Goal: Task Accomplishment & Management: Use online tool/utility

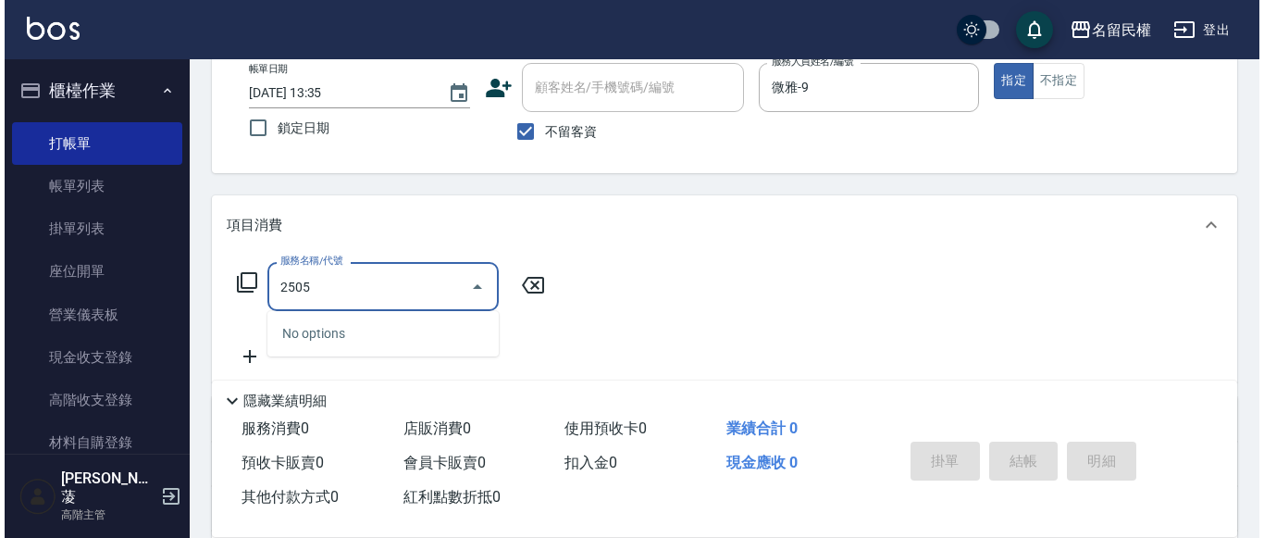
scroll to position [278, 0]
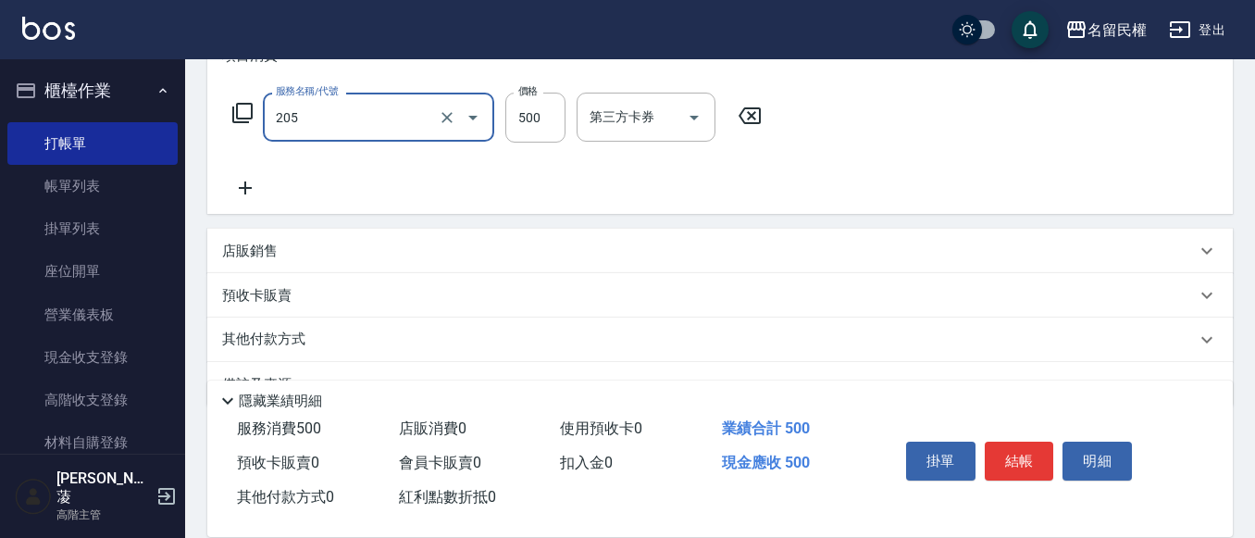
type input "指定洗剪(205)"
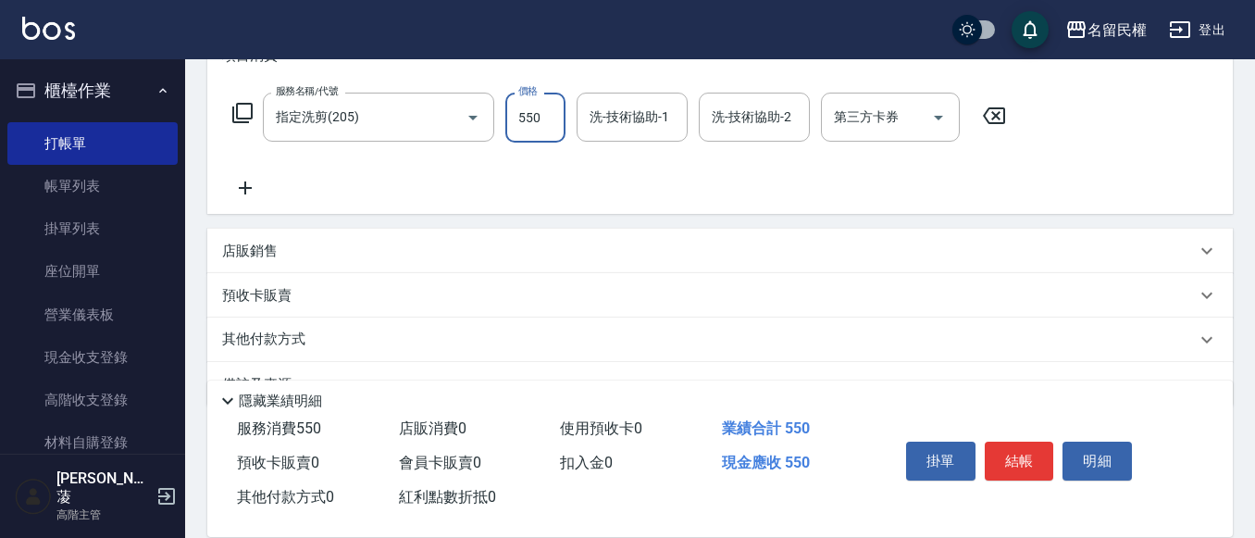
type input "550"
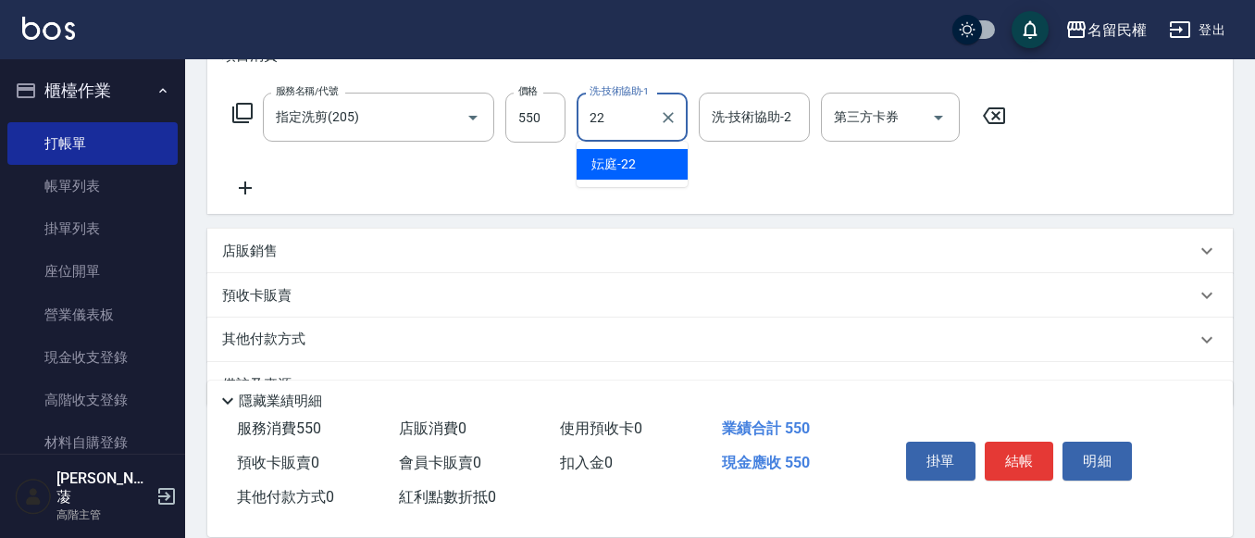
type input "妘庭-22"
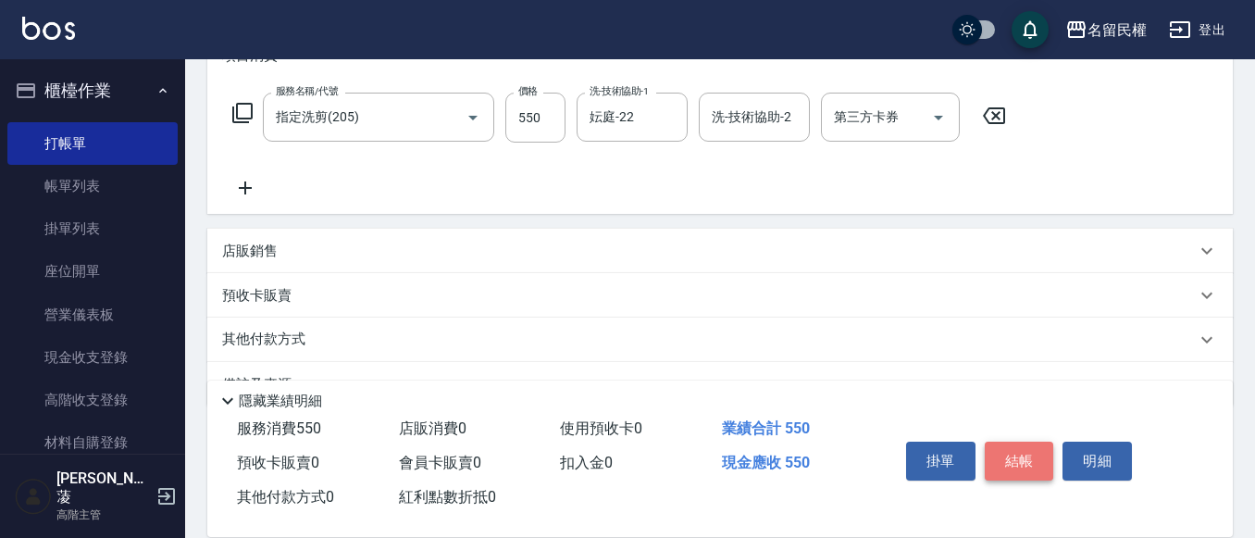
drag, startPoint x: 1032, startPoint y: 457, endPoint x: 988, endPoint y: 441, distance: 46.3
click at [1031, 457] on button "結帳" at bounding box center [1019, 460] width 69 height 39
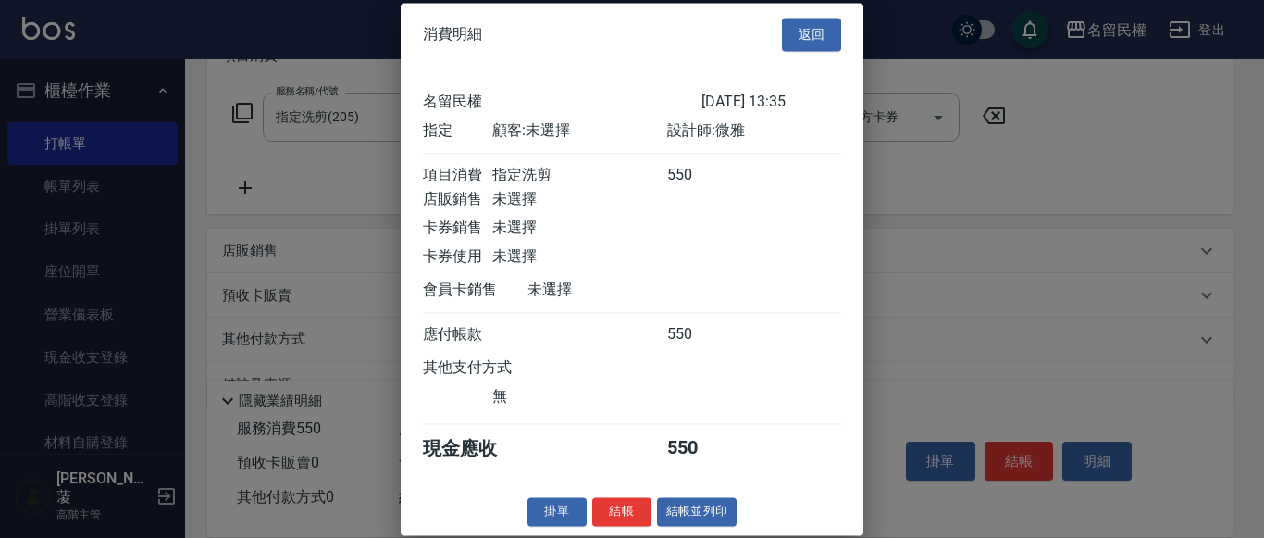
scroll to position [24, 0]
click at [617, 513] on button "結帳" at bounding box center [621, 511] width 59 height 29
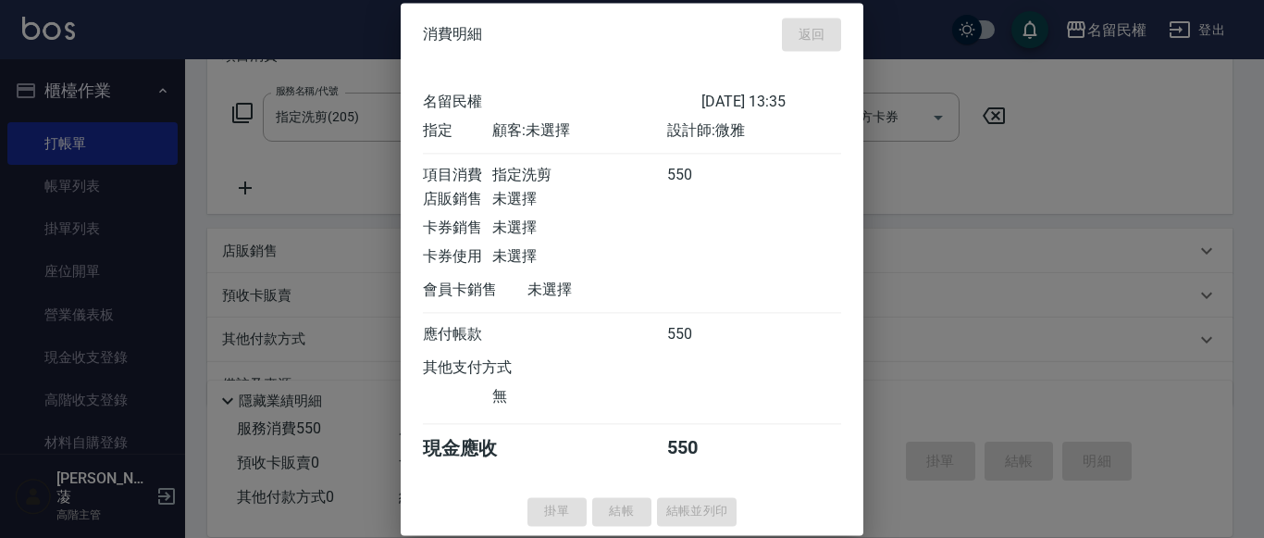
type input "[DATE] 14:07"
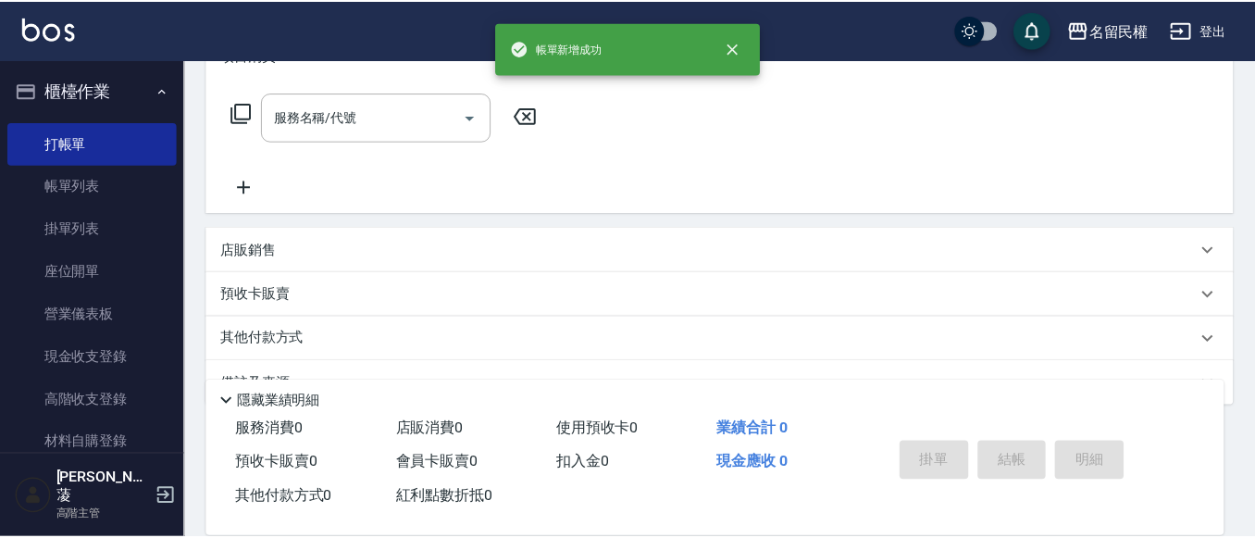
scroll to position [0, 0]
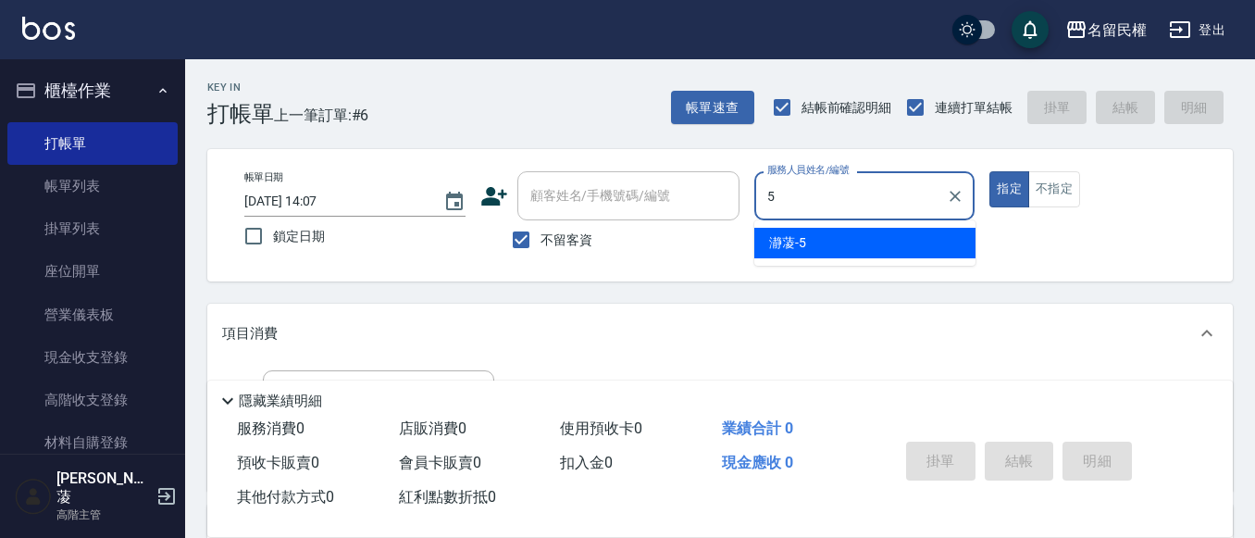
type input "瀞蓤-5"
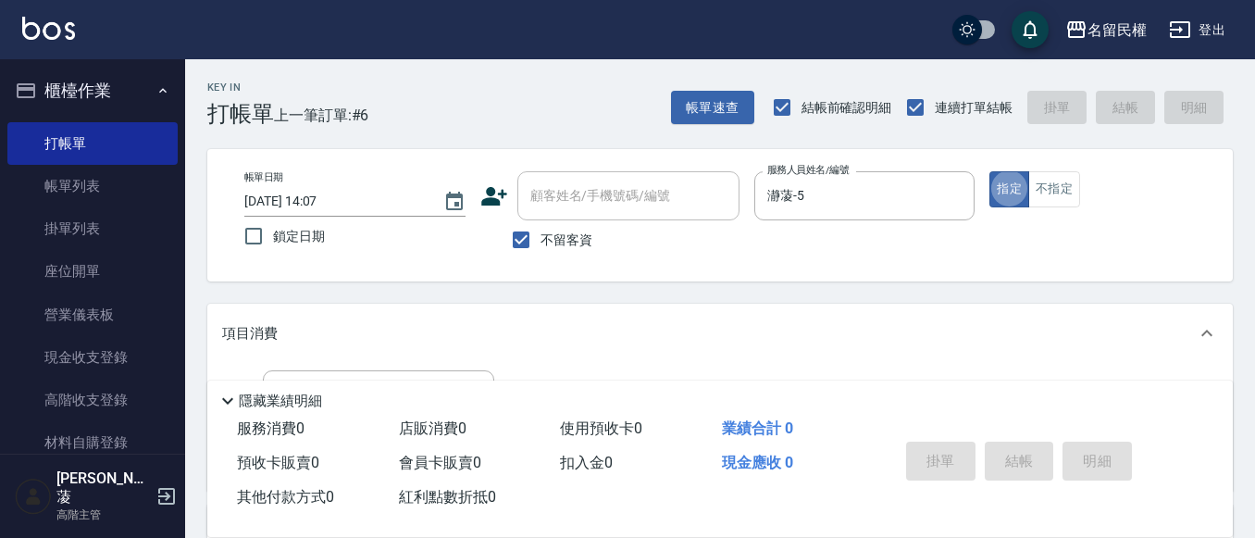
type button "true"
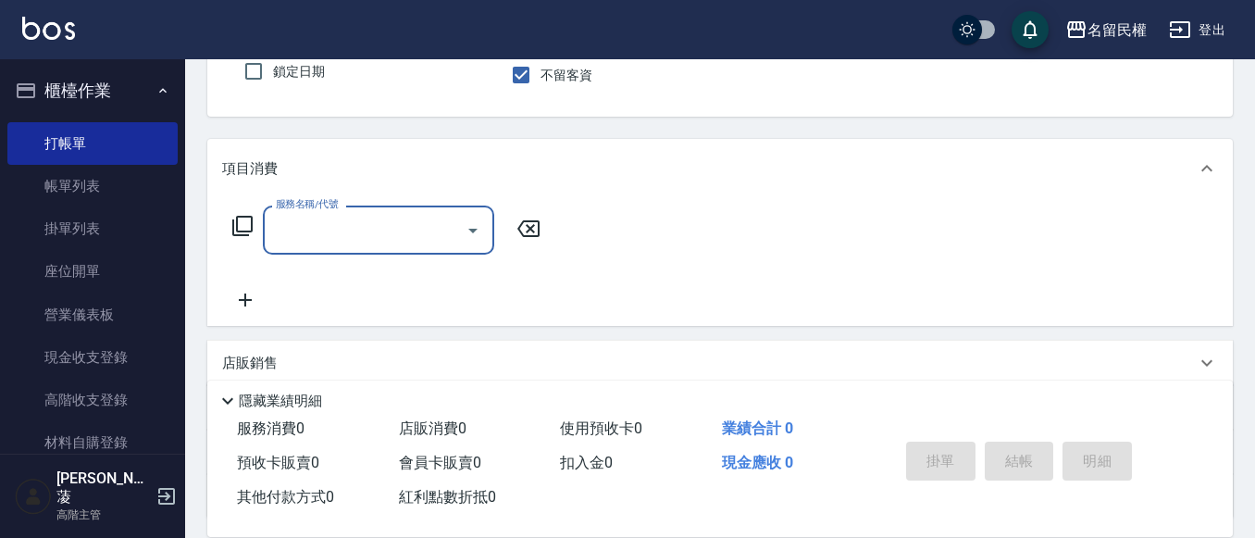
scroll to position [185, 0]
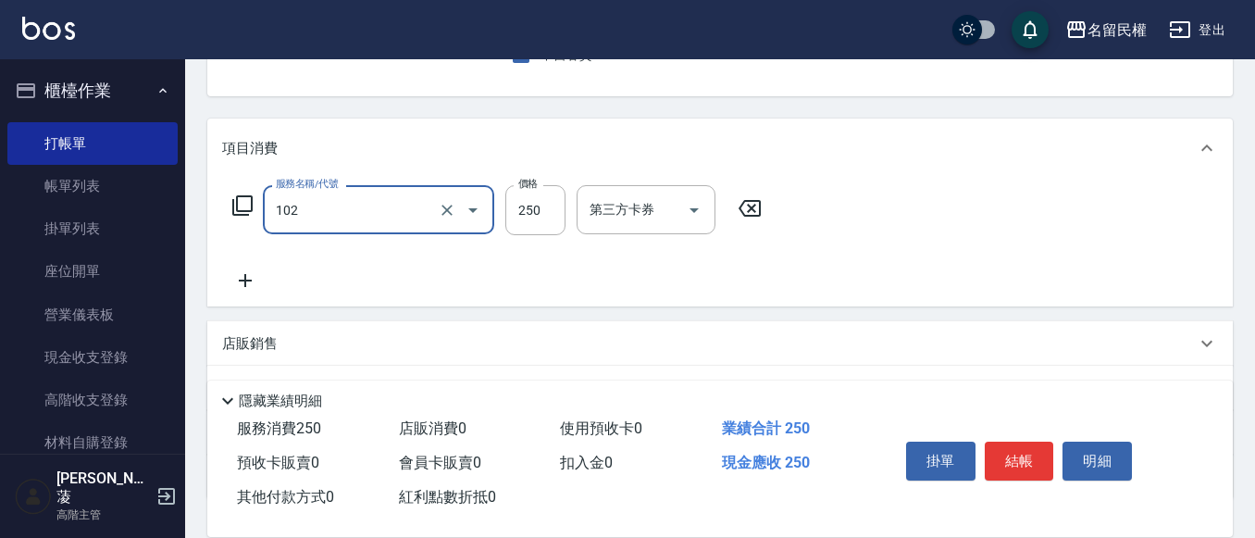
type input "指定洗髮(102)"
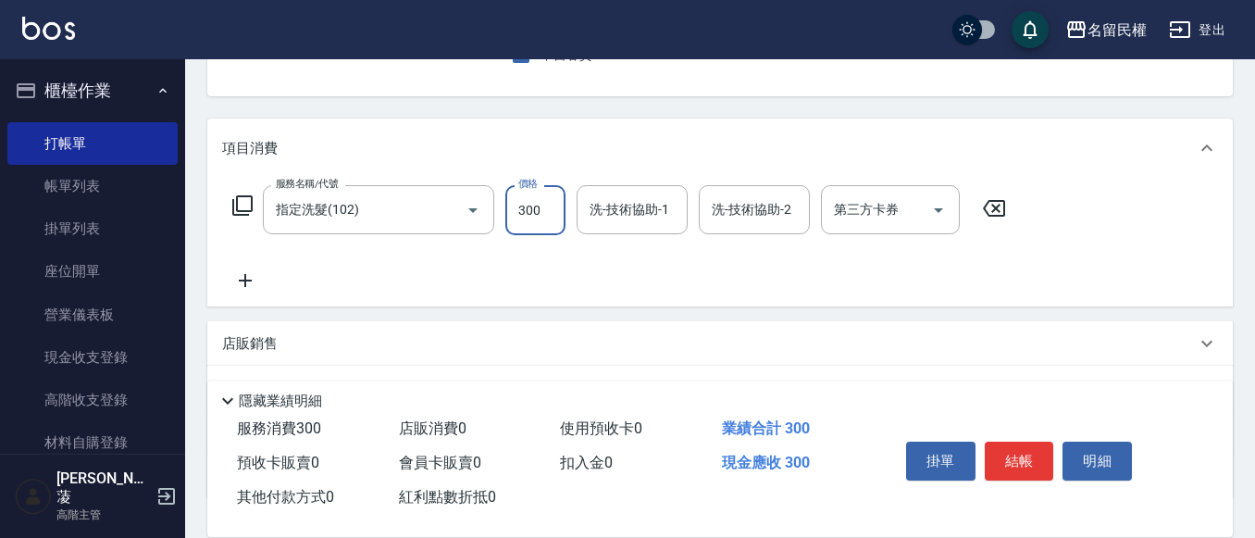
type input "300"
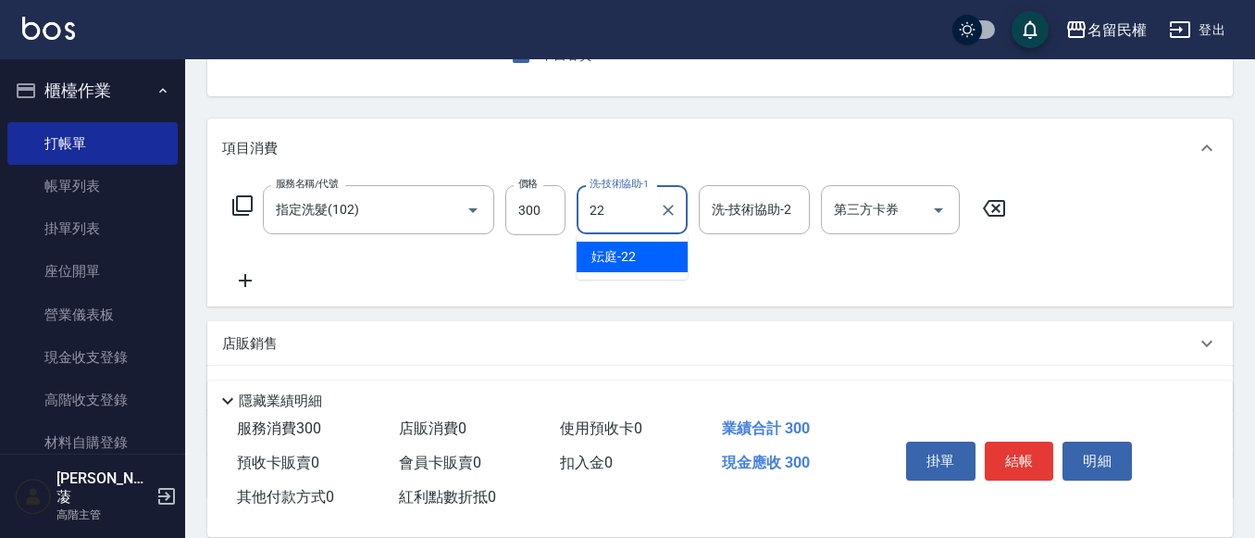
type input "妘庭-22"
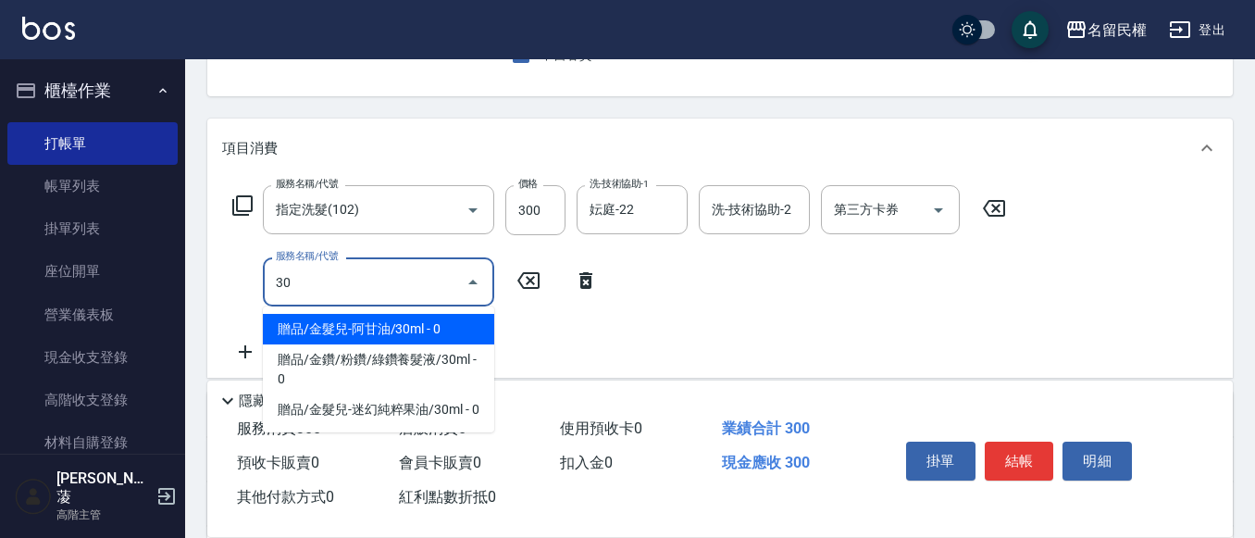
type input "3"
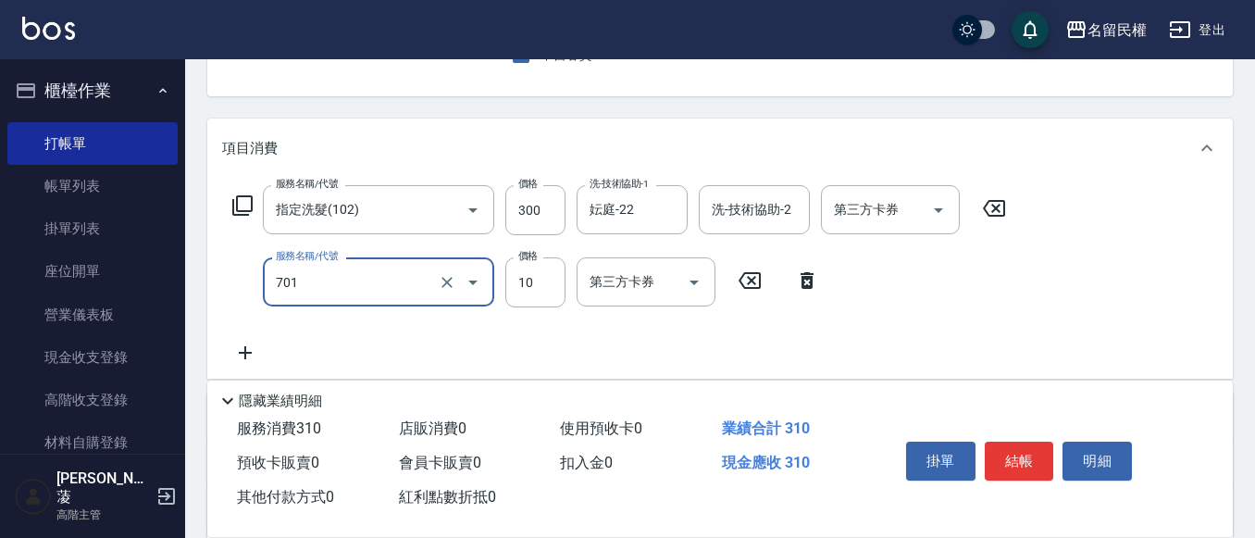
type input "潤絲(701)"
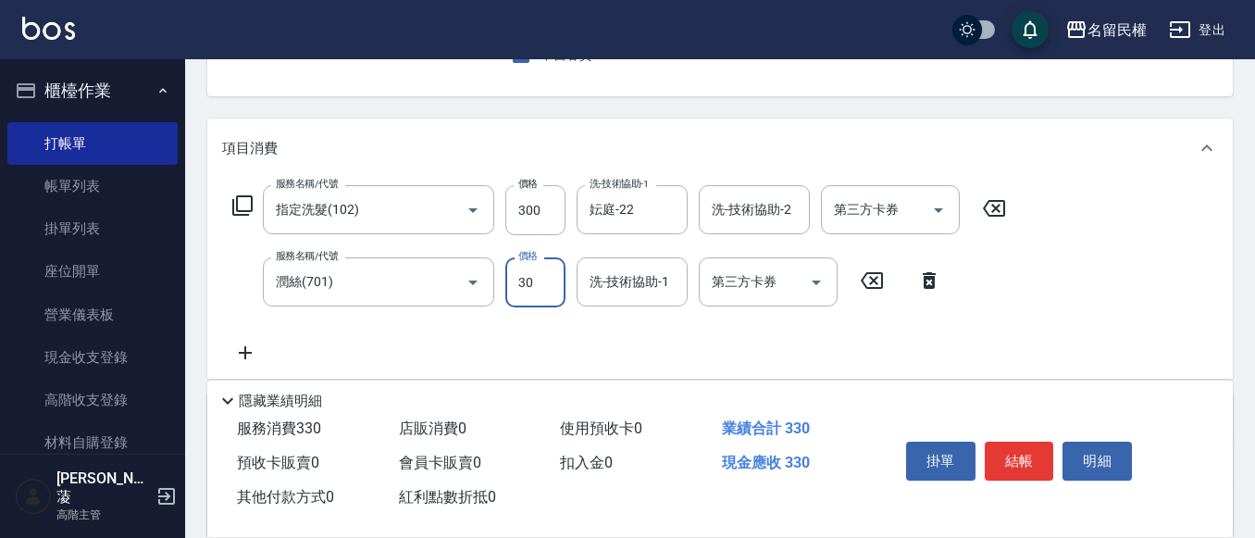
type input "30"
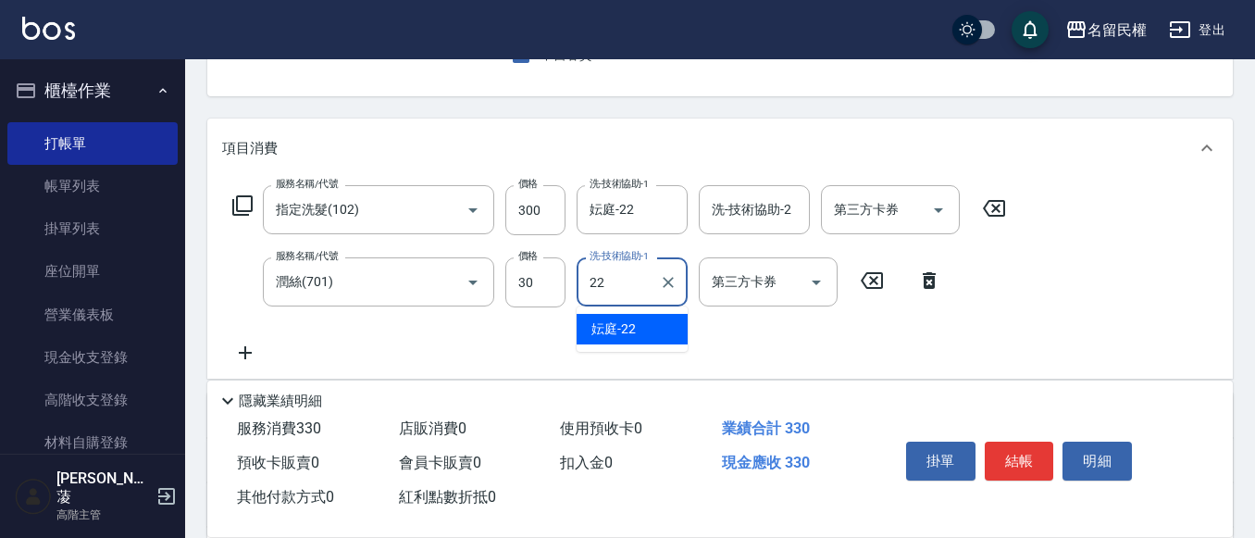
type input "妘庭-22"
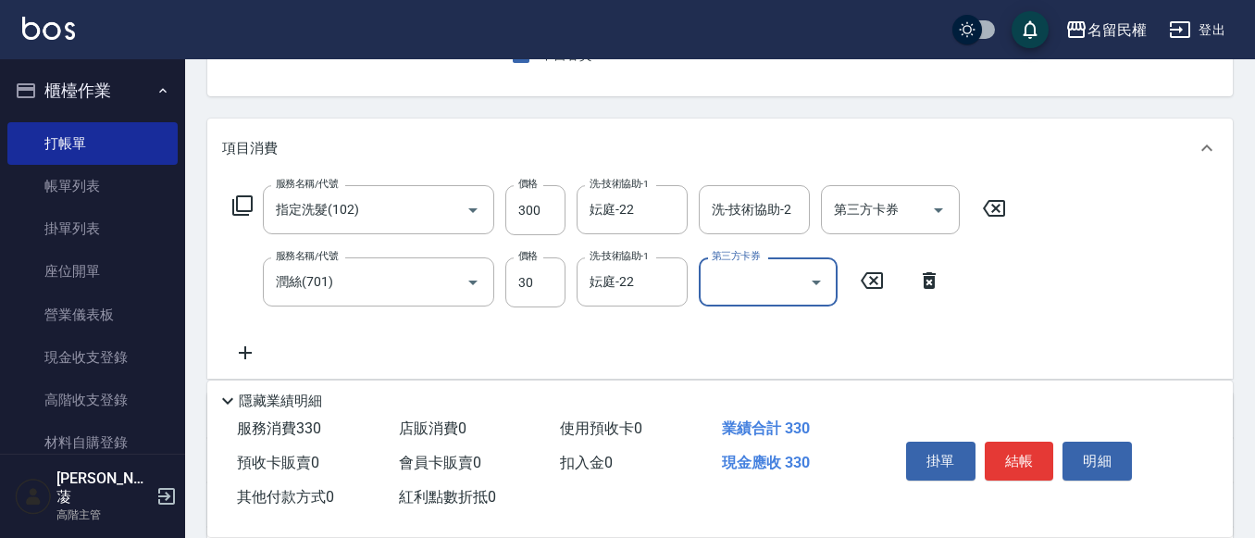
drag, startPoint x: 1024, startPoint y: 442, endPoint x: 951, endPoint y: 424, distance: 74.5
click at [1021, 442] on button "結帳" at bounding box center [1019, 460] width 69 height 39
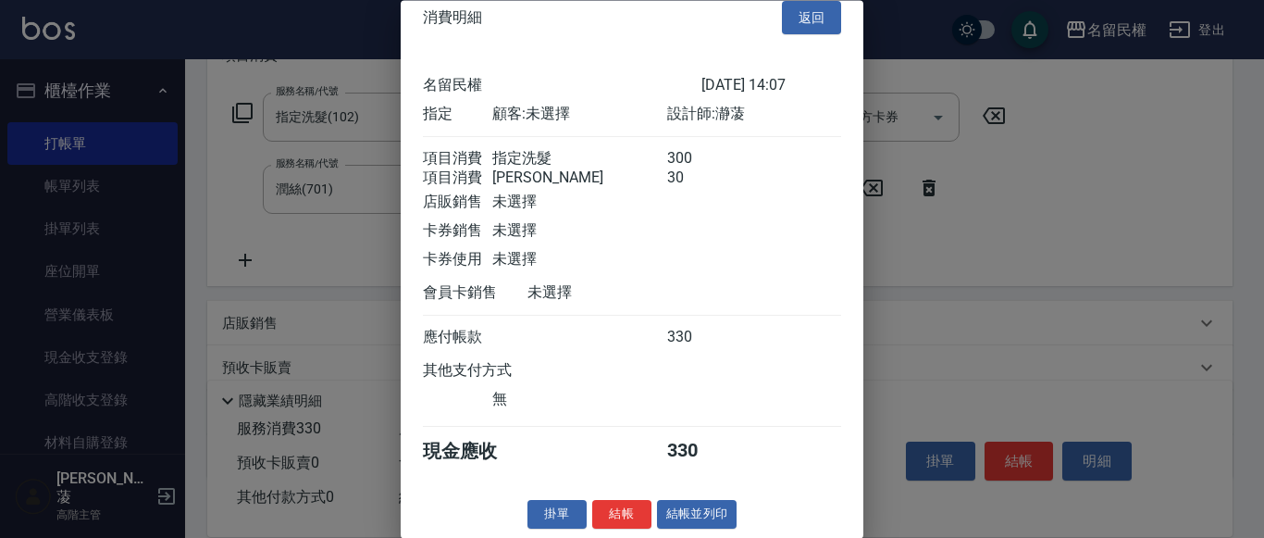
scroll to position [46, 0]
click at [625, 499] on div "消費明細 返回 名留民權 [DATE] 14:07 指定 顧客: 未選擇 設計師: 瀞蓤 項目消費 指定洗髮 300 項目消費 潤絲 30 店販銷售 未選擇 …" at bounding box center [632, 269] width 463 height 538
click at [624, 506] on button "結帳" at bounding box center [621, 515] width 59 height 29
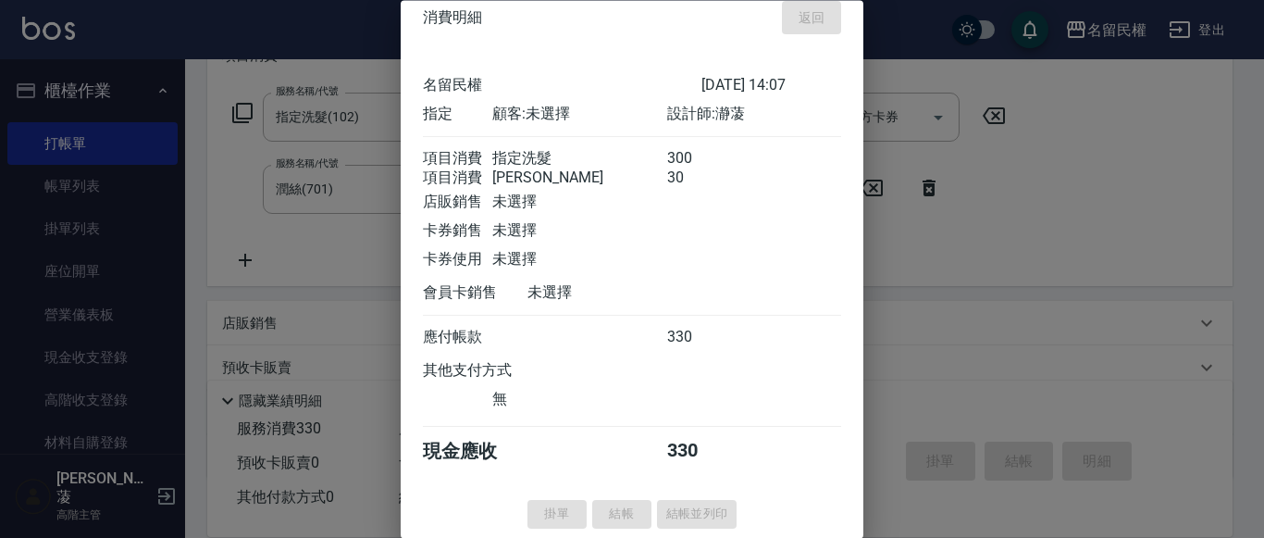
type input "[DATE] 14:35"
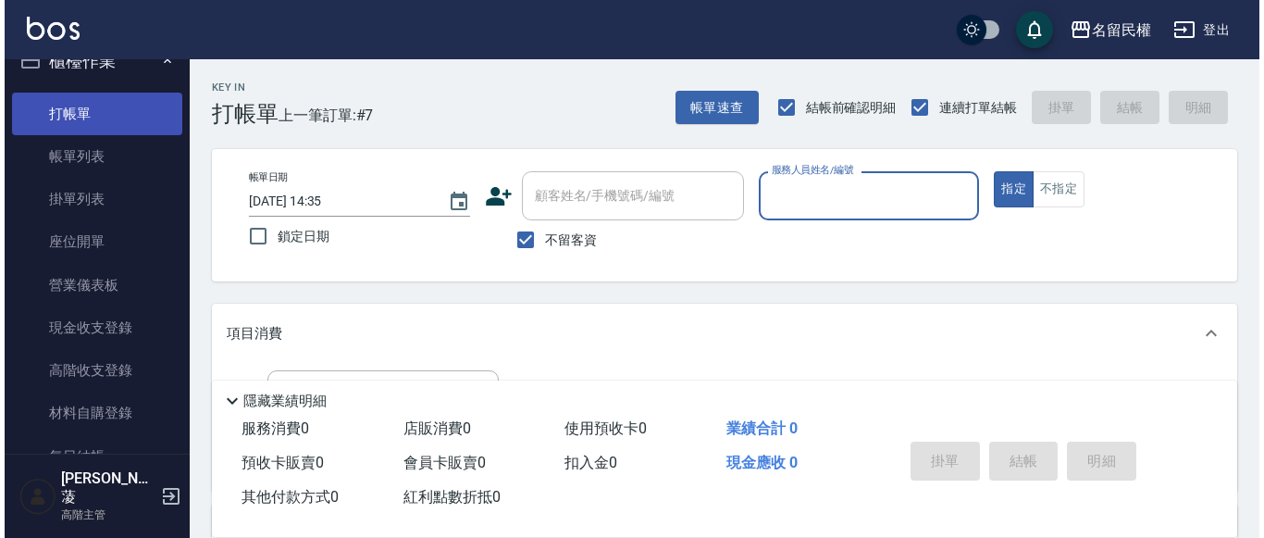
scroll to position [0, 0]
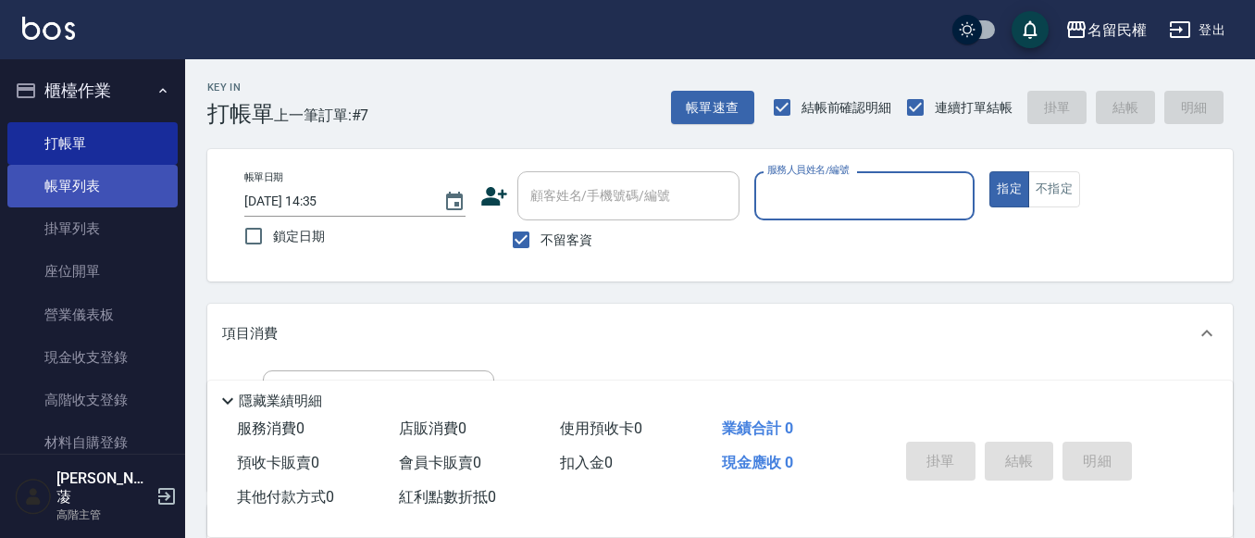
click at [108, 186] on link "帳單列表" at bounding box center [92, 186] width 170 height 43
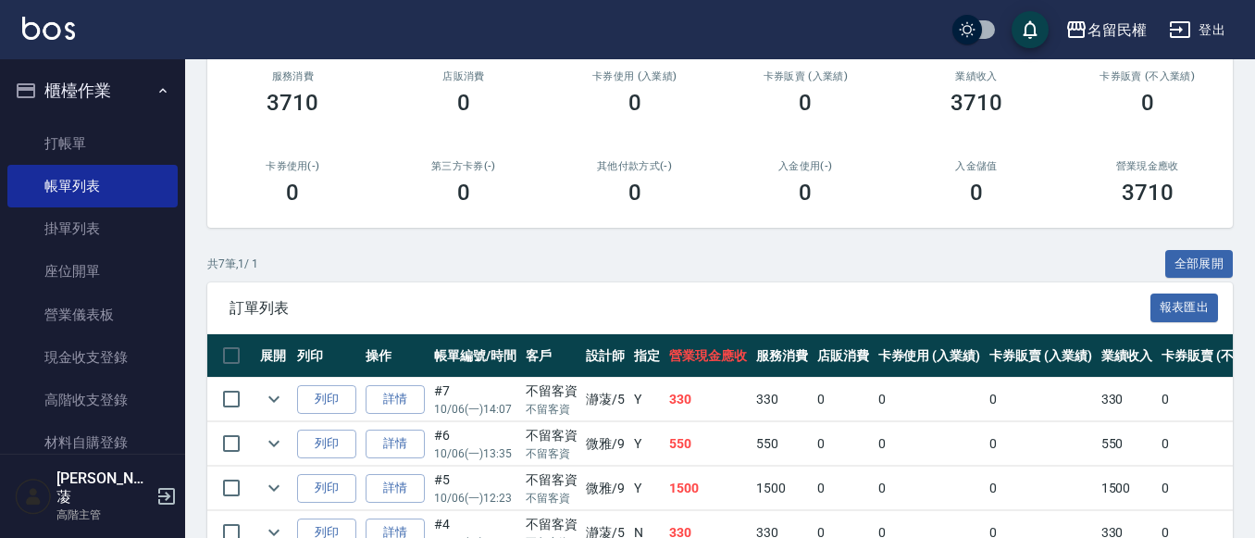
scroll to position [370, 0]
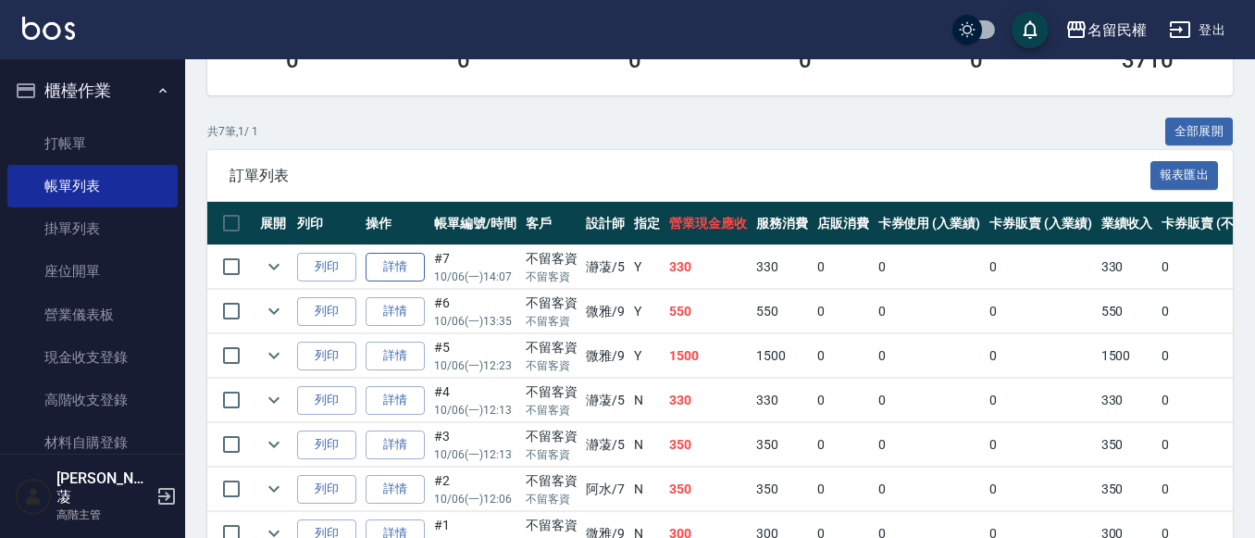
click at [378, 257] on link "詳情" at bounding box center [395, 267] width 59 height 29
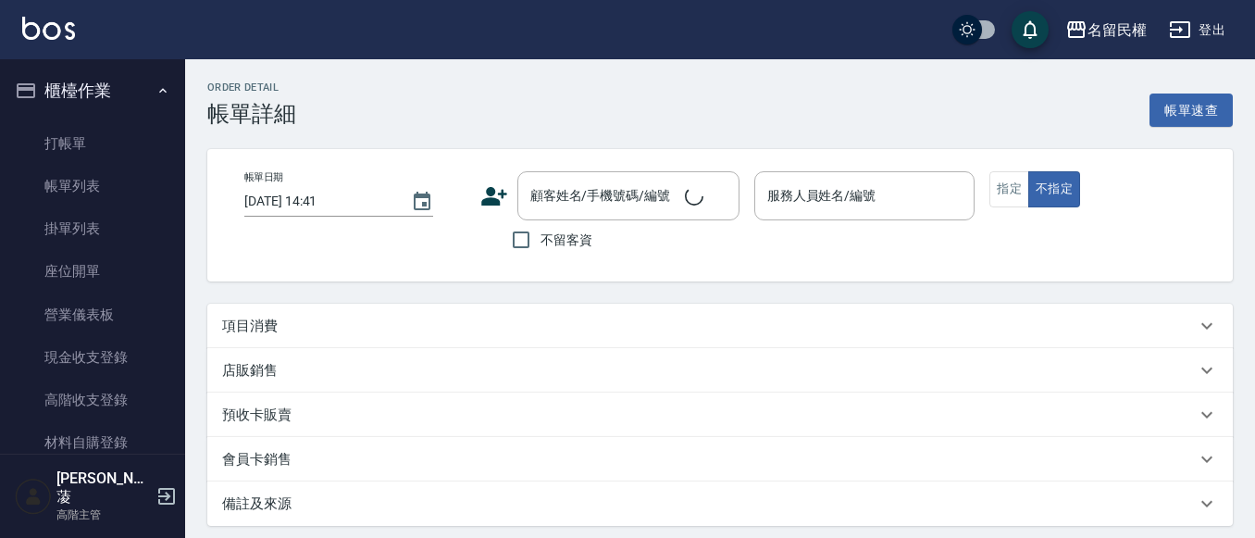
type input "[DATE] 14:07"
checkbox input "true"
type input "瀞蓤-5"
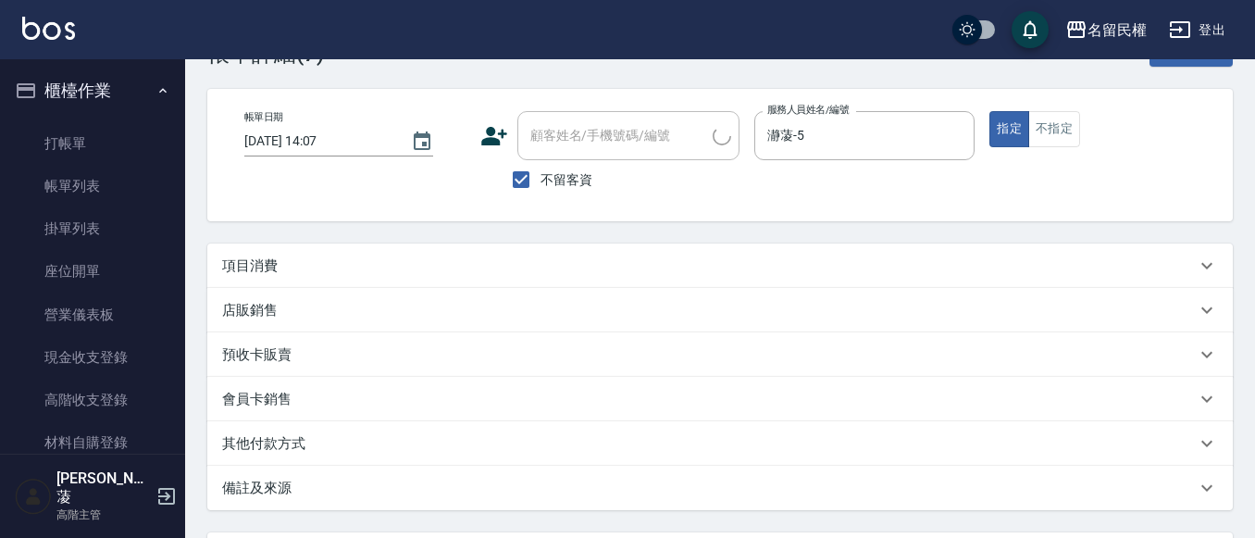
scroll to position [93, 0]
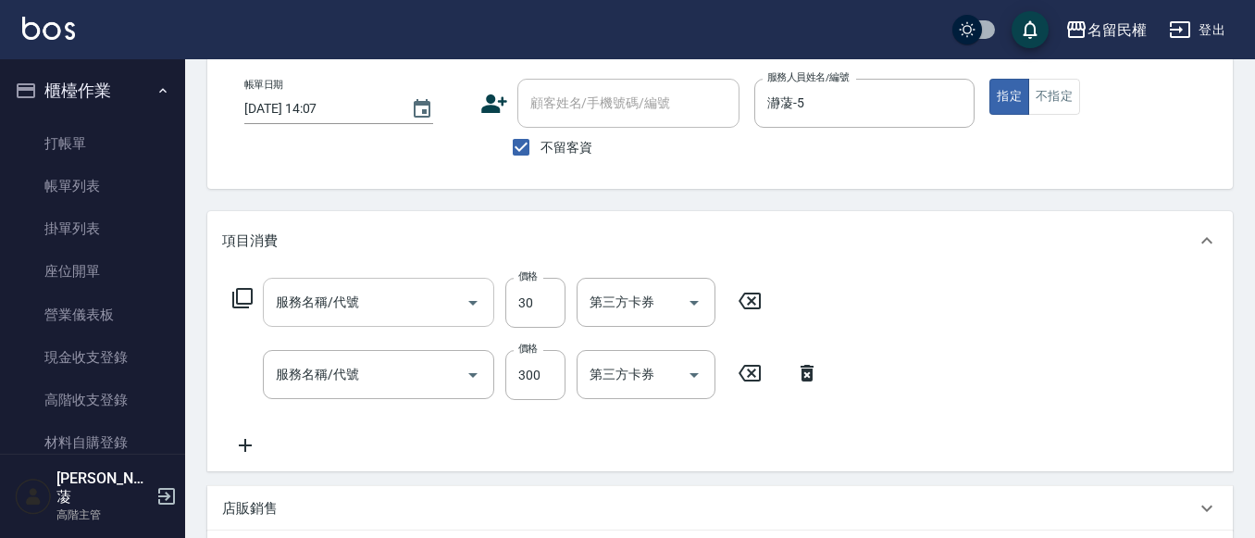
type input "潤絲(701)"
type input "指定洗髮(102)"
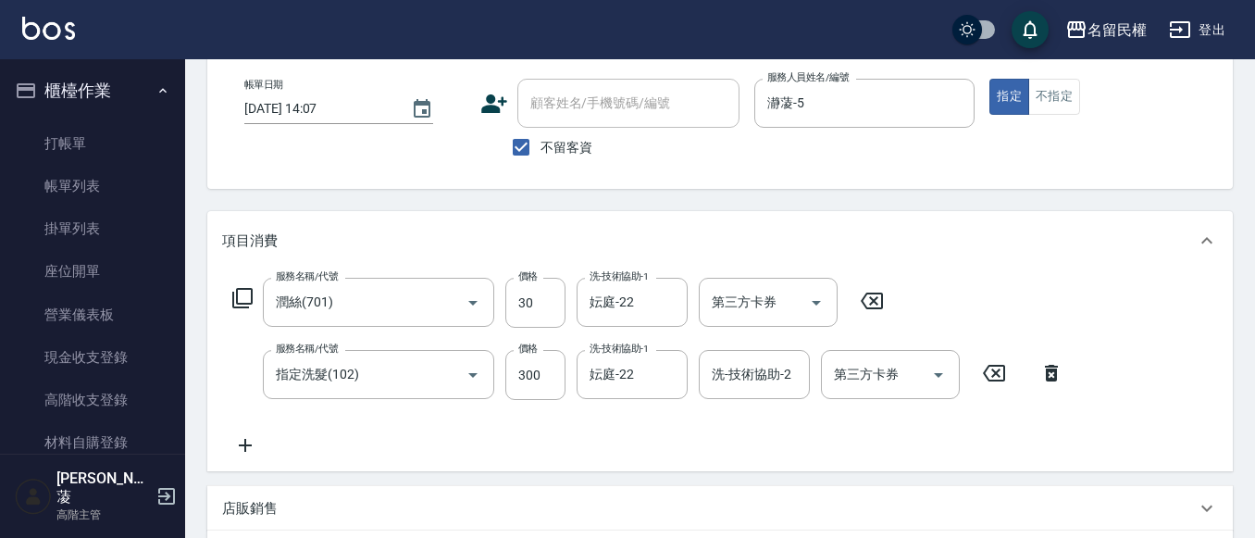
click at [865, 307] on icon at bounding box center [872, 300] width 22 height 17
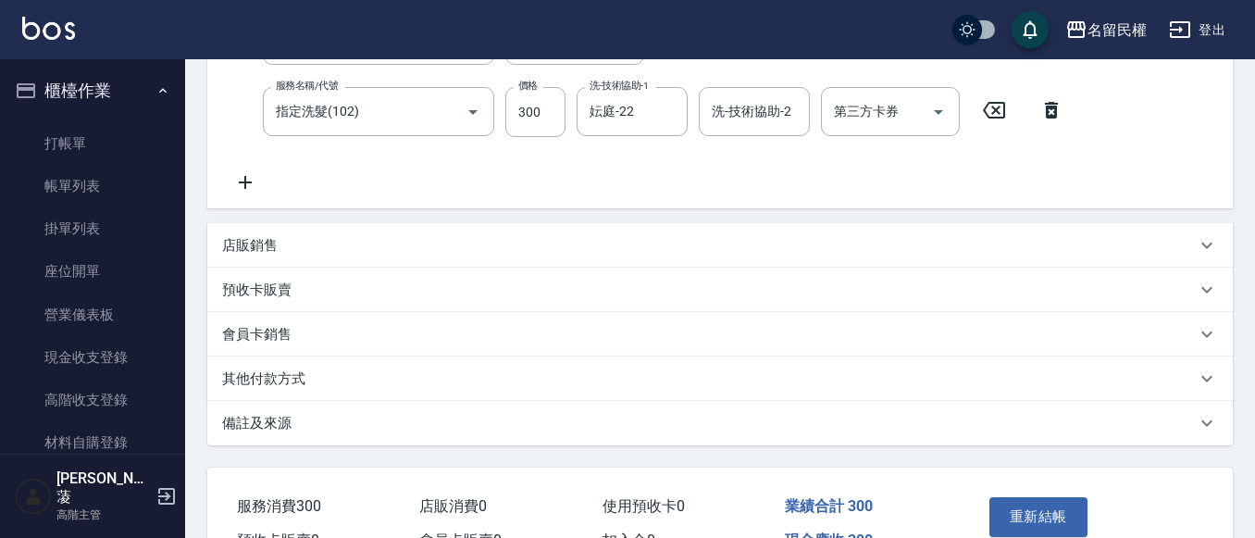
scroll to position [370, 0]
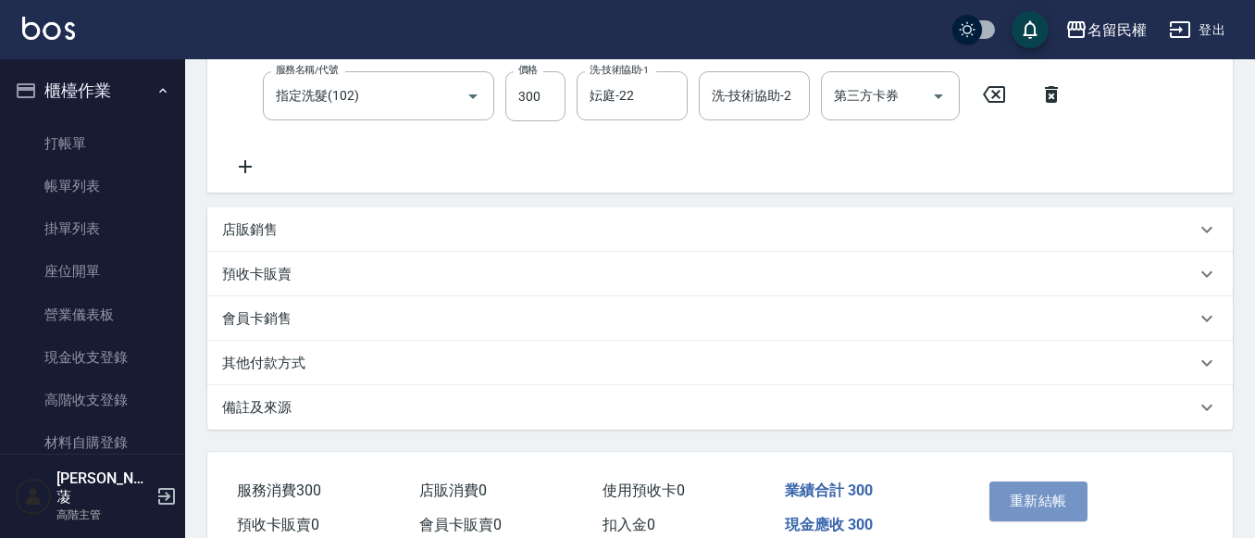
drag, startPoint x: 1025, startPoint y: 489, endPoint x: 976, endPoint y: 472, distance: 51.8
click at [1026, 487] on button "重新結帳" at bounding box center [1038, 500] width 98 height 39
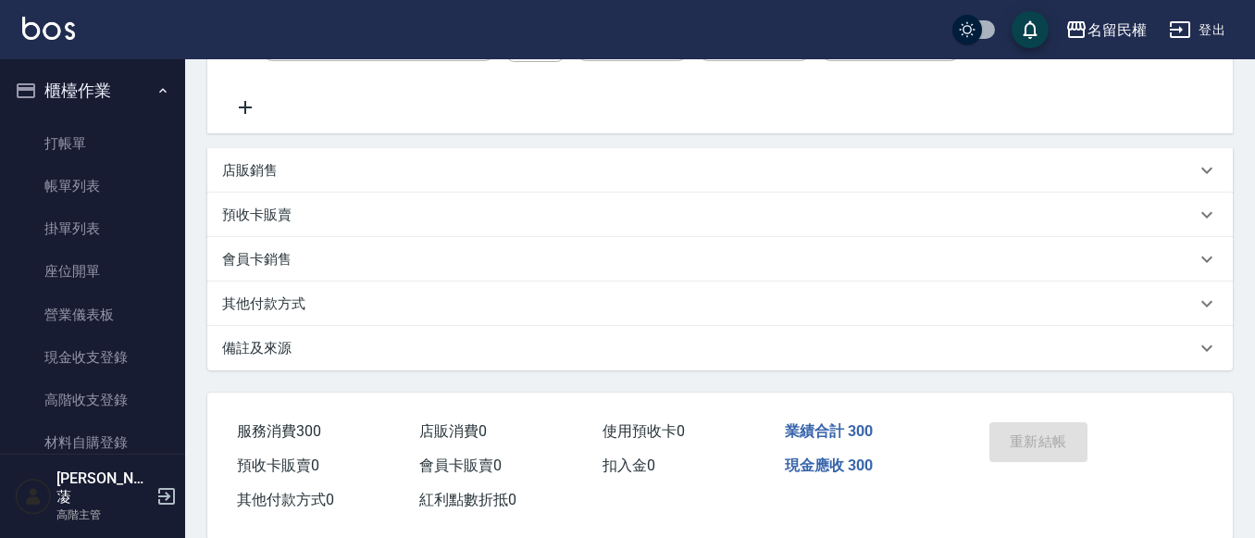
scroll to position [462, 0]
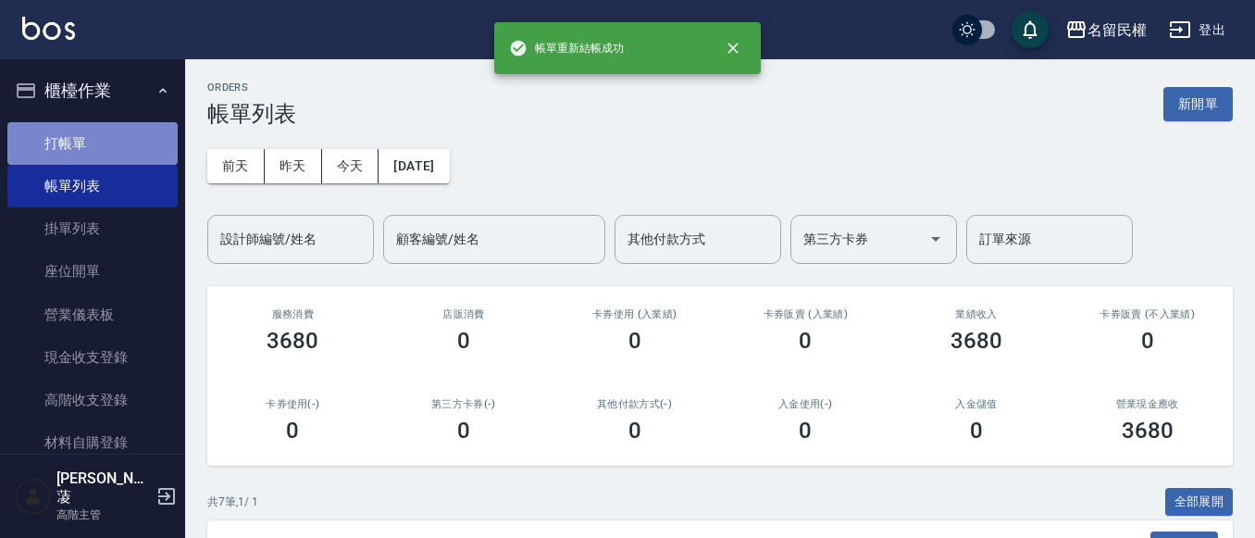
click at [106, 144] on link "打帳單" at bounding box center [92, 143] width 170 height 43
